Goal: Information Seeking & Learning: Learn about a topic

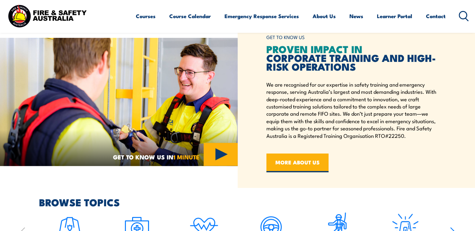
scroll to position [219, 0]
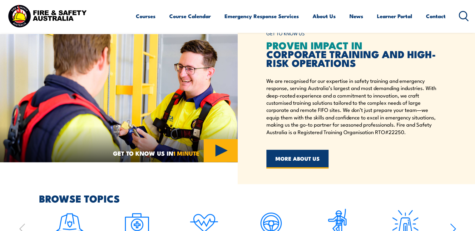
click at [306, 156] on link "MORE ABOUT US" at bounding box center [298, 159] width 62 height 19
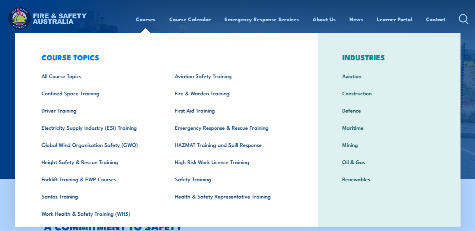
click at [147, 17] on link "Courses" at bounding box center [146, 19] width 20 height 17
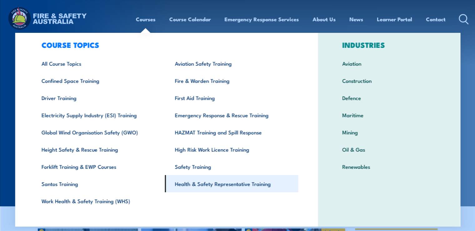
scroll to position [19, 0]
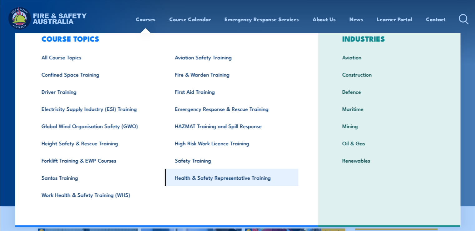
click at [184, 178] on link "Health & Safety Representative Training" at bounding box center [231, 177] width 133 height 17
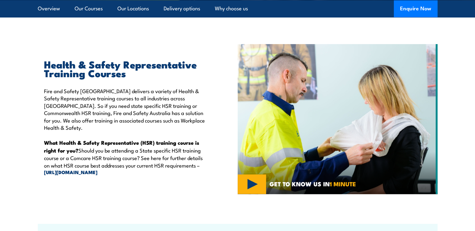
scroll to position [219, 0]
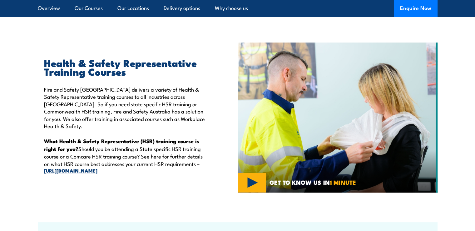
click at [91, 167] on link "https://www.srcc.gov.au/current-self-insurers/list-of-current-and-former-self-i…" at bounding box center [126, 170] width 165 height 7
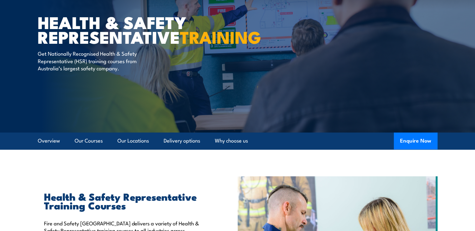
scroll to position [24, 0]
